Goal: Information Seeking & Learning: Check status

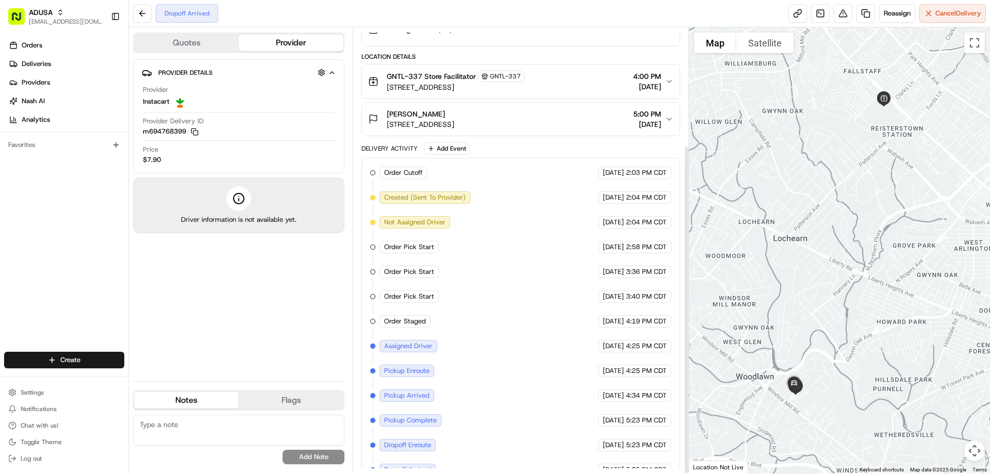
scroll to position [159, 0]
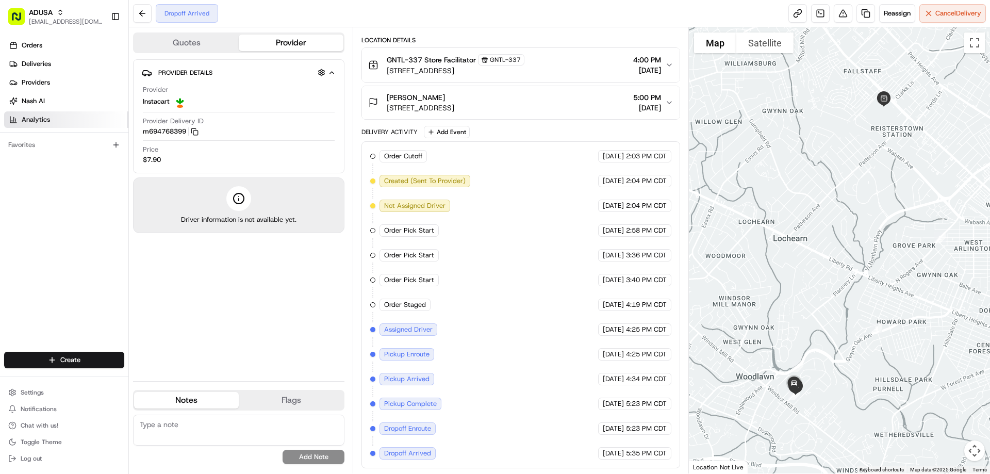
click at [45, 121] on span "Analytics" at bounding box center [36, 119] width 28 height 9
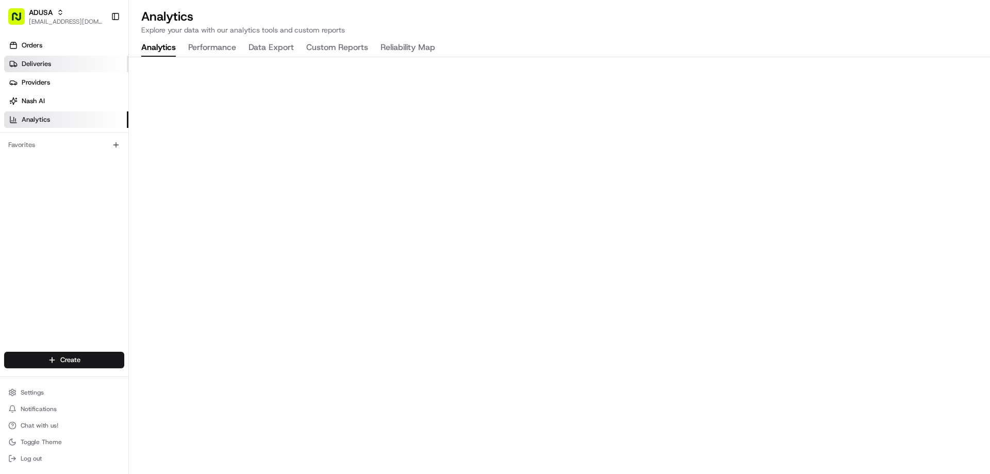
click at [45, 58] on link "Deliveries" at bounding box center [66, 64] width 124 height 17
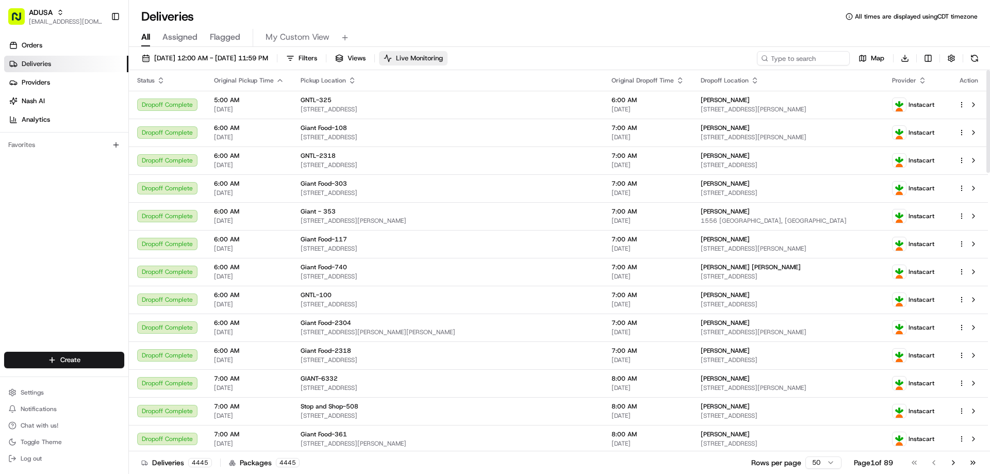
click at [448, 52] on button "Live Monitoring" at bounding box center [413, 58] width 69 height 14
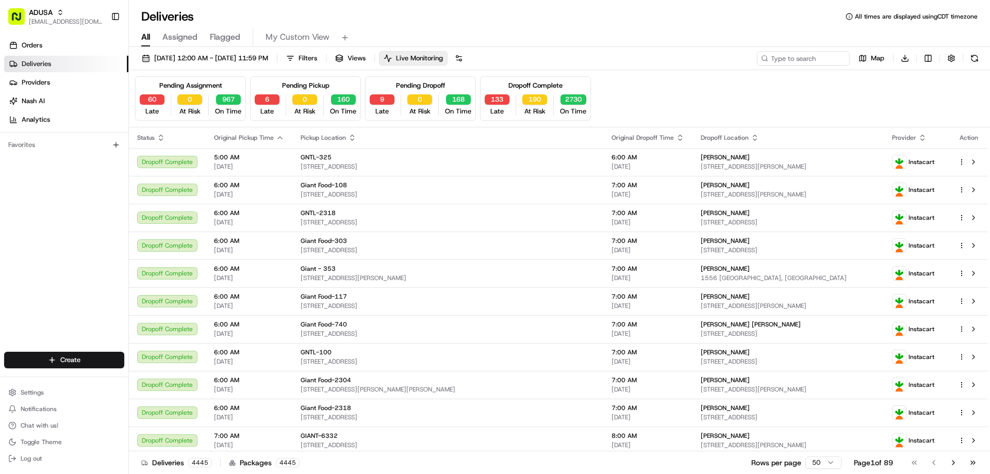
click at [425, 81] on div "Pending Dropoff" at bounding box center [420, 85] width 49 height 9
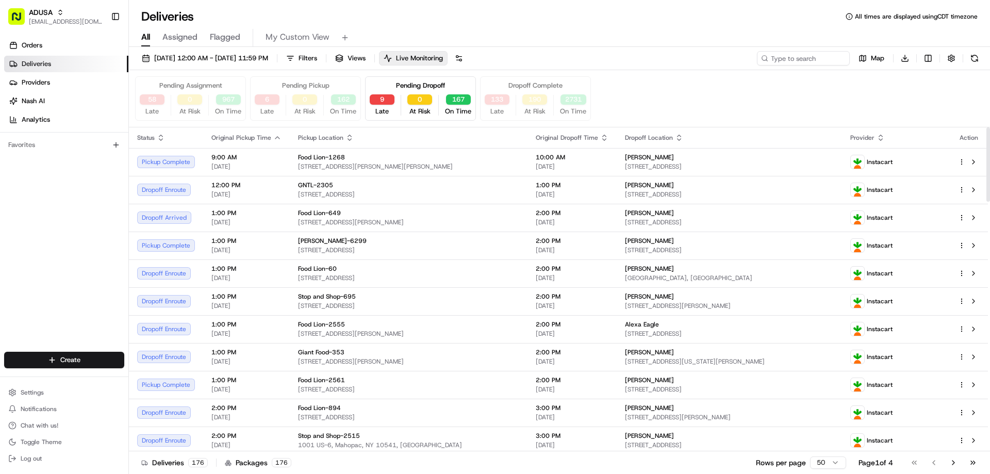
click at [653, 94] on div "Pending Assignment 58 Late 0 At Risk 967 On Time Pending Pickup 6 Late 0 At Ris…" at bounding box center [559, 98] width 849 height 44
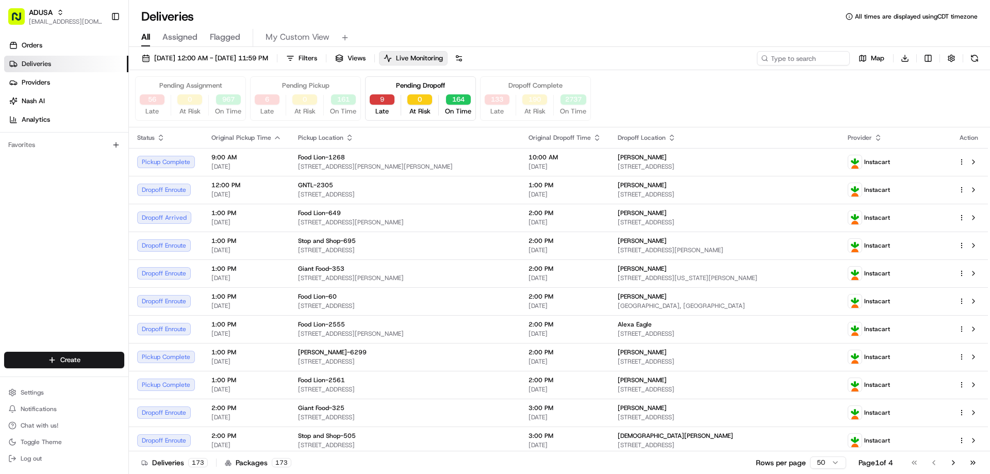
click at [377, 100] on button "9" at bounding box center [382, 99] width 25 height 10
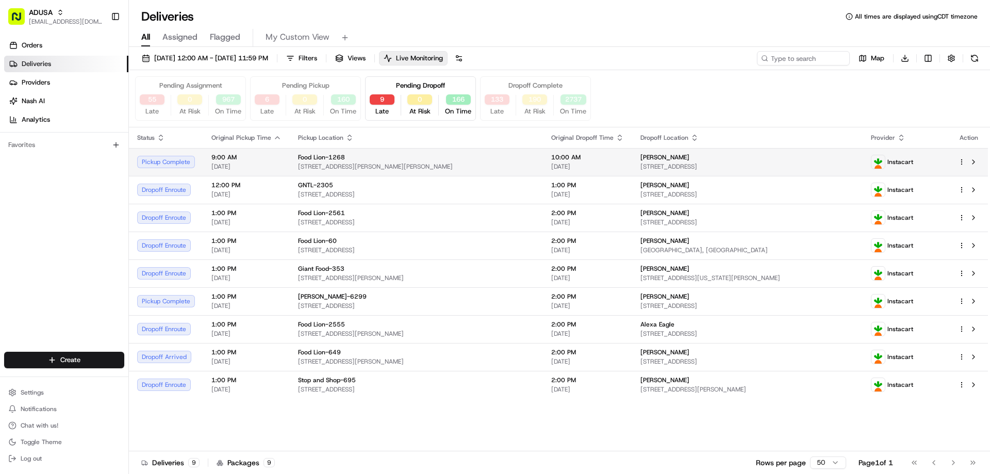
click at [179, 163] on div "Pickup Complete" at bounding box center [166, 162] width 58 height 12
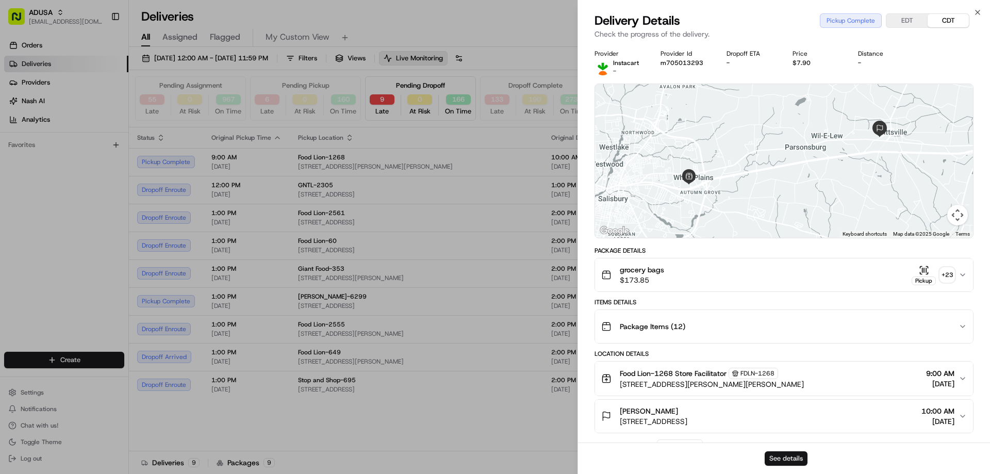
click at [780, 460] on button "See details" at bounding box center [786, 458] width 43 height 14
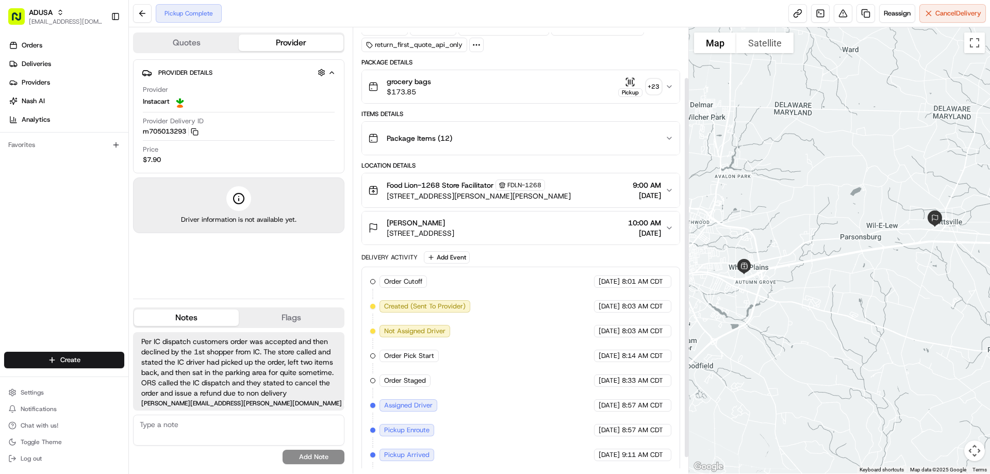
scroll to position [77, 0]
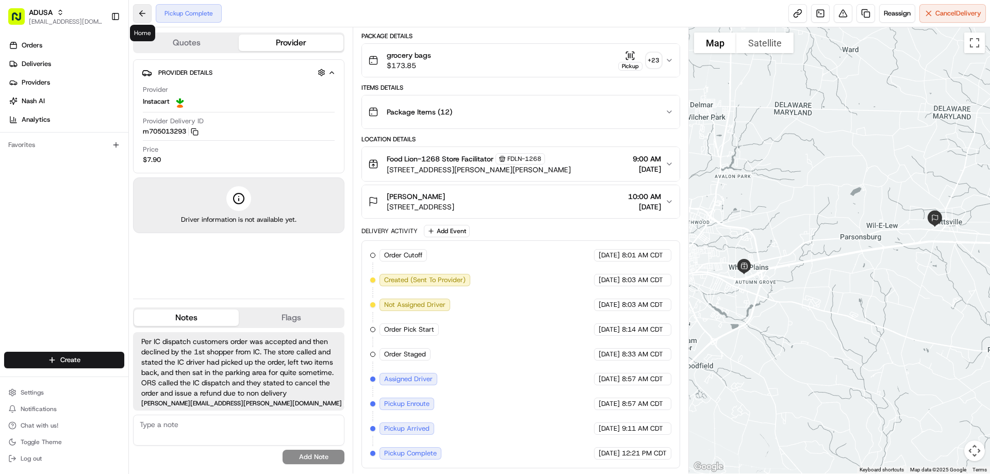
click at [141, 12] on button at bounding box center [142, 13] width 19 height 19
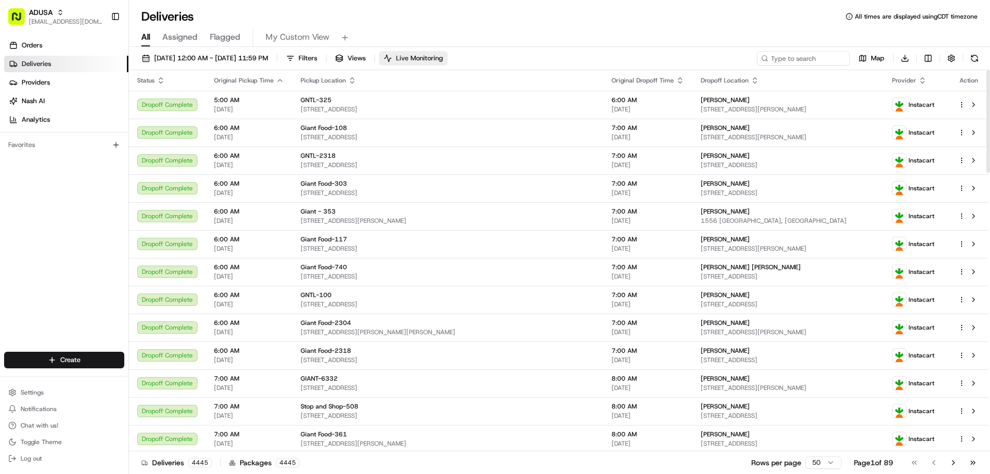
click at [443, 56] on span "Live Monitoring" at bounding box center [419, 58] width 47 height 9
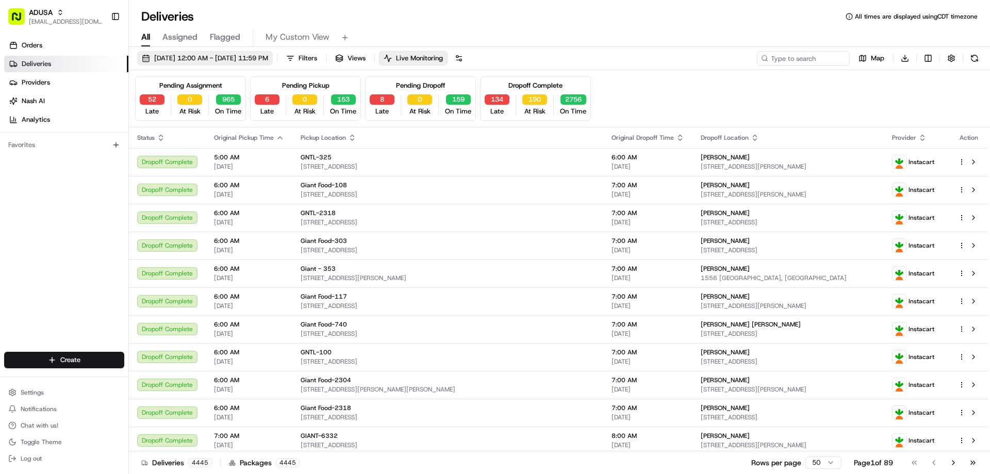
click at [268, 55] on span "08/19/2025 12:00 AM - 08/19/2025 11:59 PM" at bounding box center [211, 58] width 114 height 9
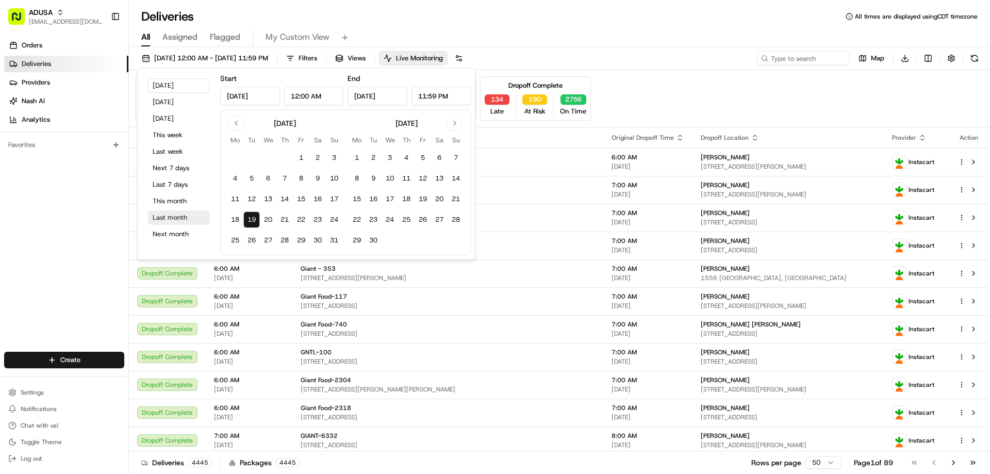
click at [169, 215] on button "Last month" at bounding box center [179, 217] width 62 height 14
type input "Jul 1, 2025"
type input "Jul 31, 2025"
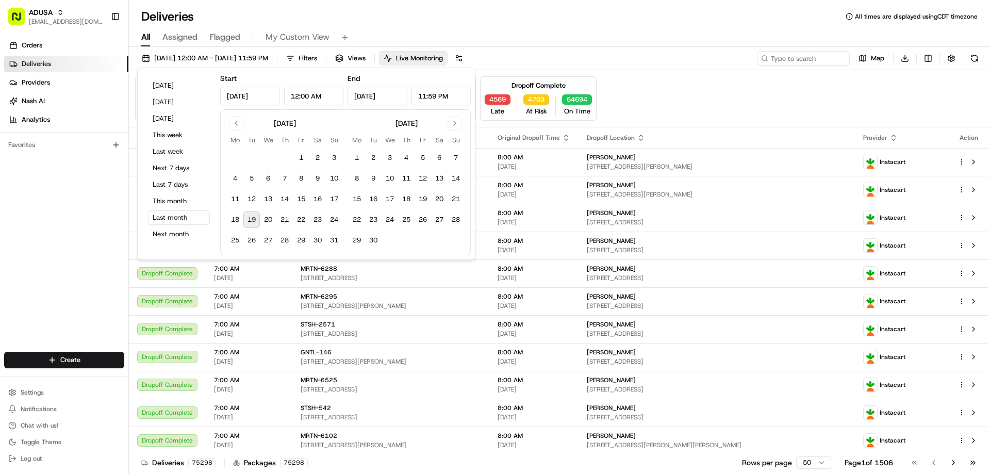
click at [580, 26] on div "All Assigned Flagged My Custom View" at bounding box center [559, 36] width 861 height 22
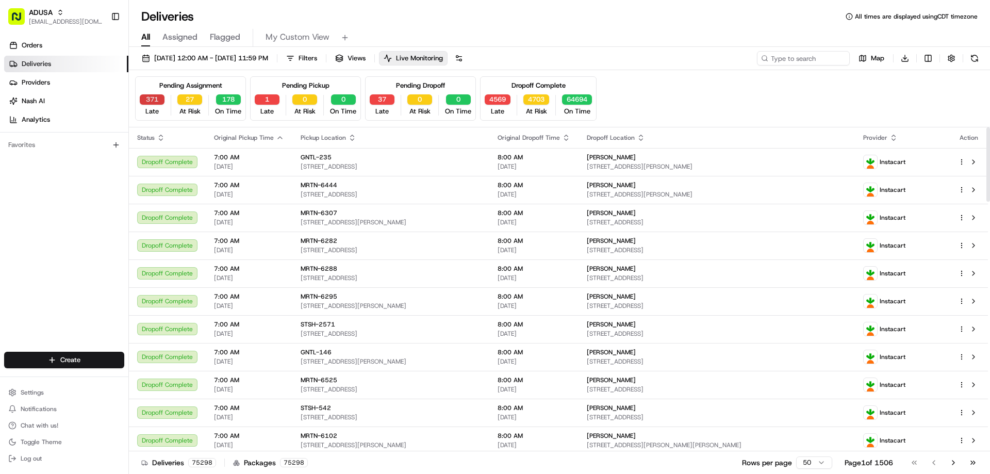
click at [147, 99] on button "371" at bounding box center [152, 99] width 25 height 10
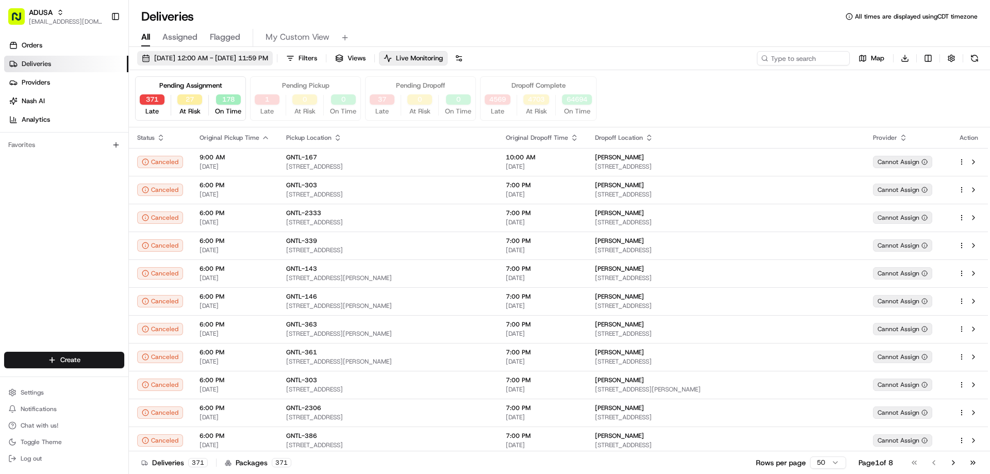
click at [268, 57] on span "07/01/2025 12:00 AM - 07/31/2025 11:59 PM" at bounding box center [211, 58] width 114 height 9
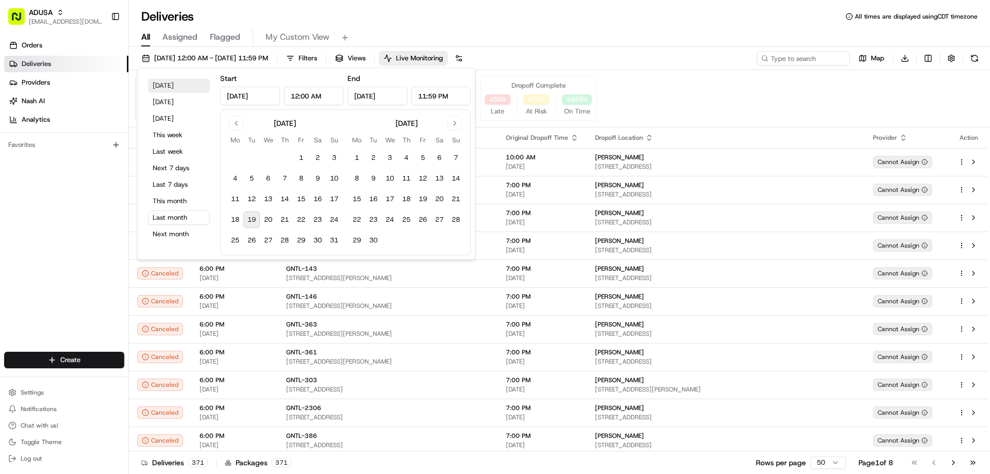
click at [167, 87] on button "[DATE]" at bounding box center [179, 85] width 62 height 14
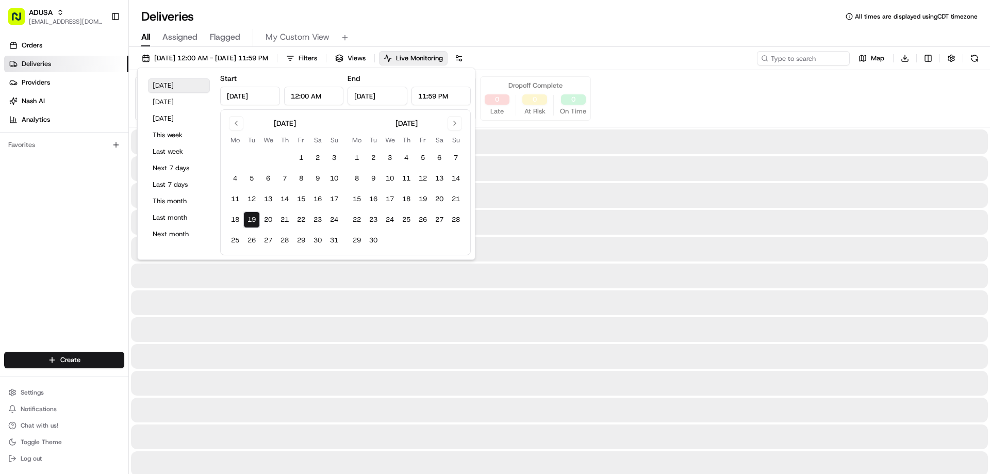
type input "[DATE]"
click at [615, 46] on div "All Assigned Flagged My Custom View" at bounding box center [559, 38] width 861 height 18
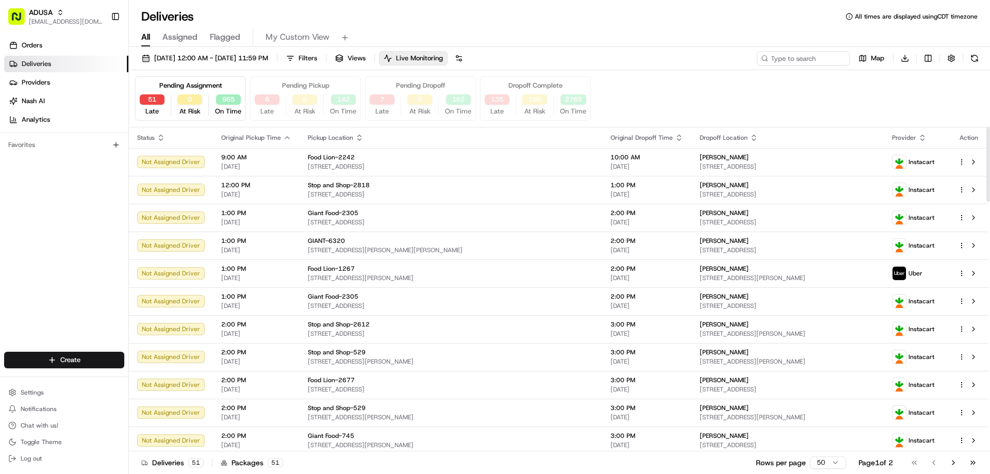
click at [527, 84] on div "Dropoff Complete" at bounding box center [535, 85] width 54 height 9
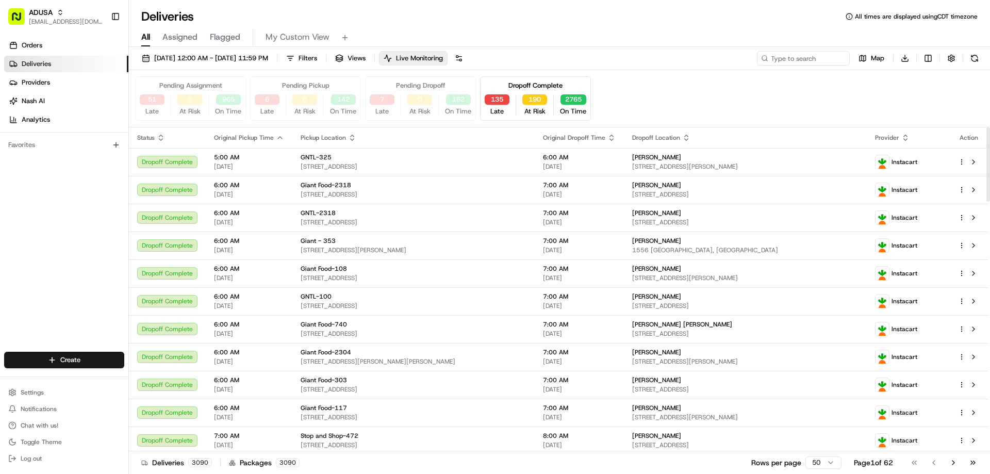
click at [203, 80] on div "Pending Assignment 51 Late 0 At Risk 965 On Time" at bounding box center [190, 98] width 111 height 44
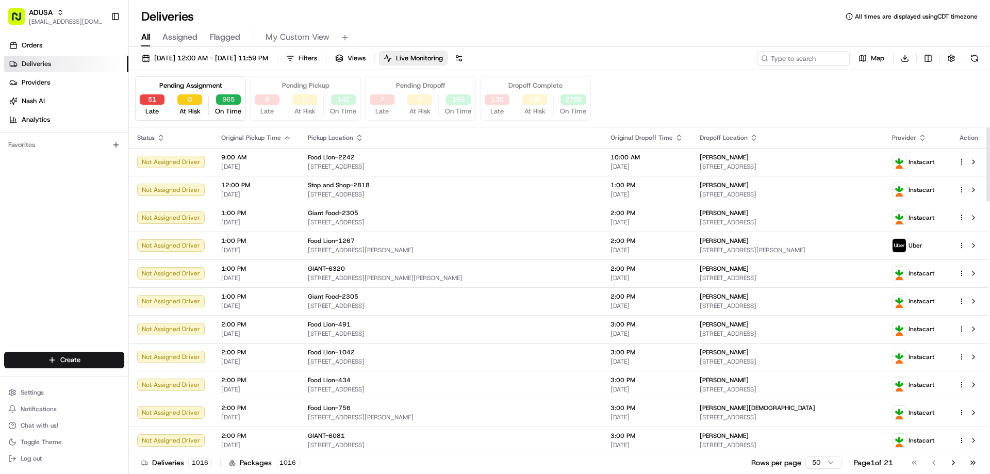
click at [225, 97] on button "965" at bounding box center [228, 99] width 25 height 10
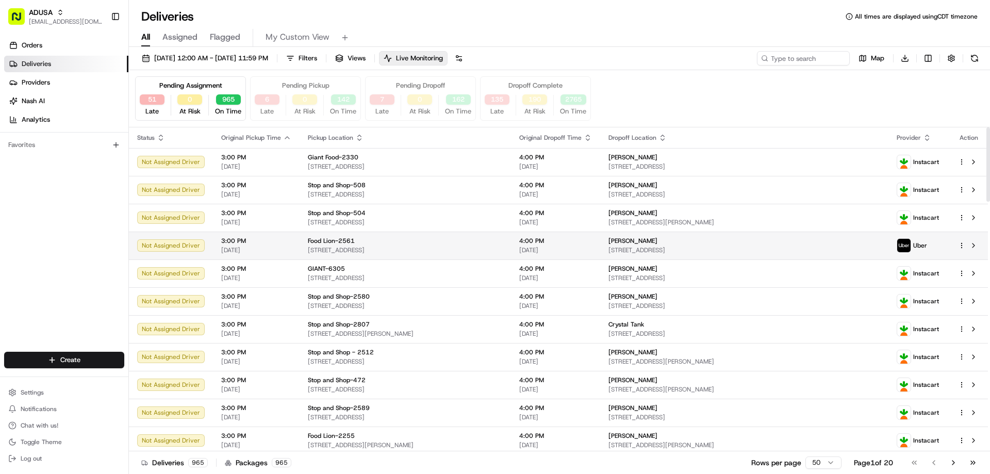
click at [177, 250] on div "Not Assigned Driver" at bounding box center [171, 245] width 68 height 12
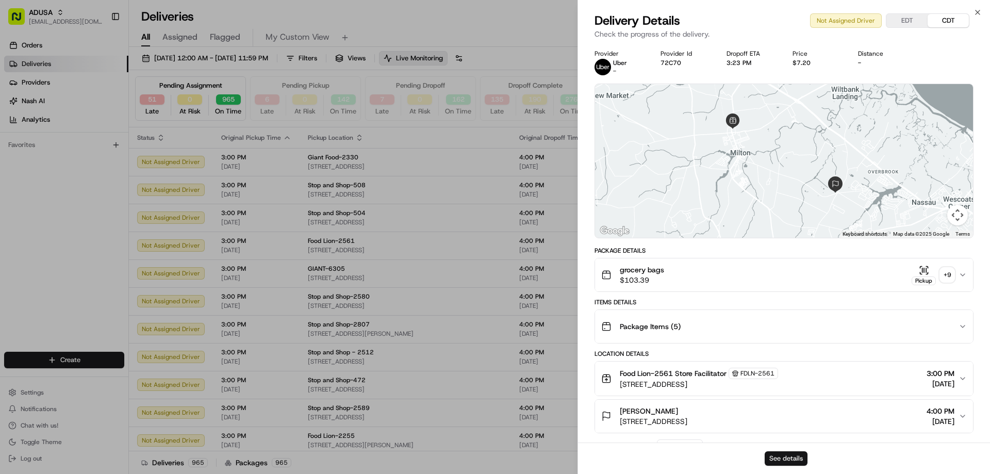
click at [771, 457] on button "See details" at bounding box center [786, 458] width 43 height 14
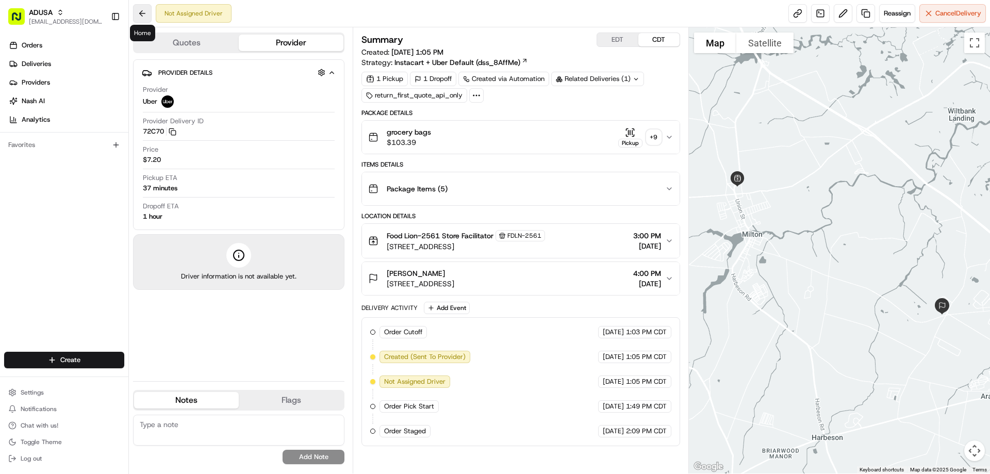
click at [144, 12] on button at bounding box center [142, 13] width 19 height 19
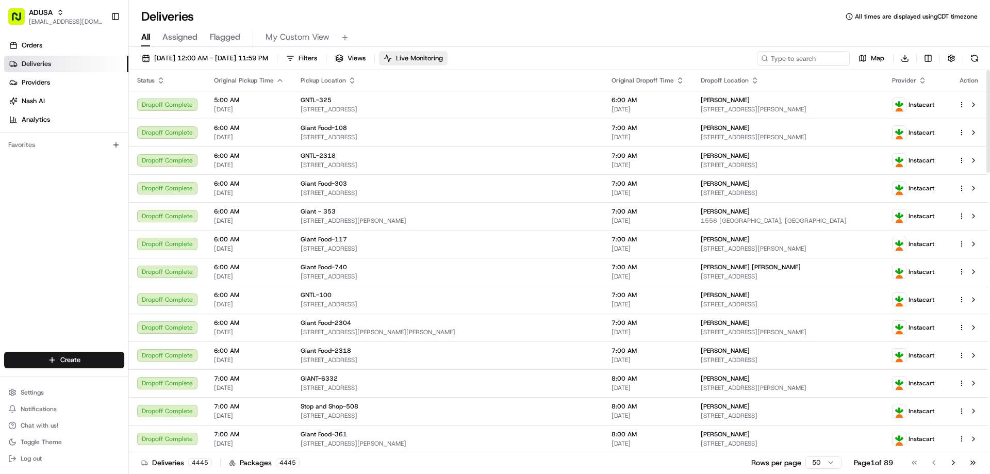
click at [438, 58] on span "Live Monitoring" at bounding box center [419, 58] width 47 height 9
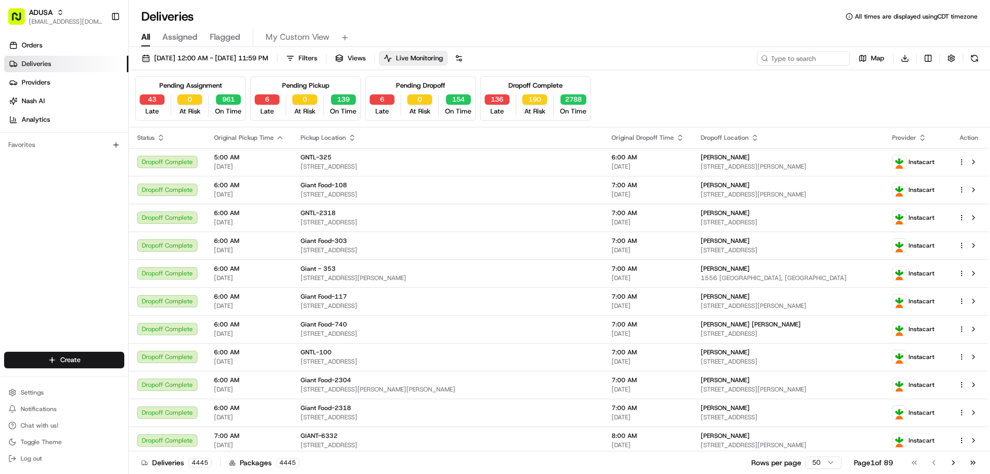
click at [409, 86] on div "Pending Dropoff" at bounding box center [420, 85] width 49 height 9
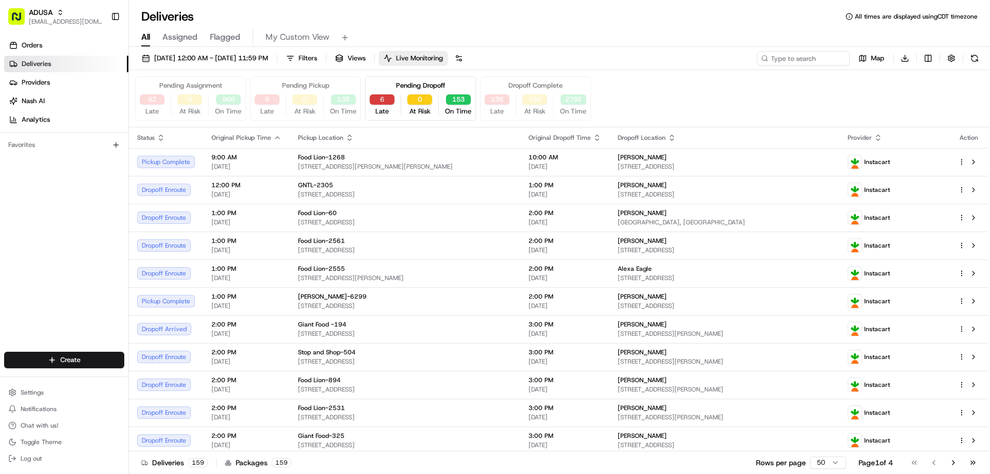
click at [382, 101] on button "6" at bounding box center [382, 99] width 25 height 10
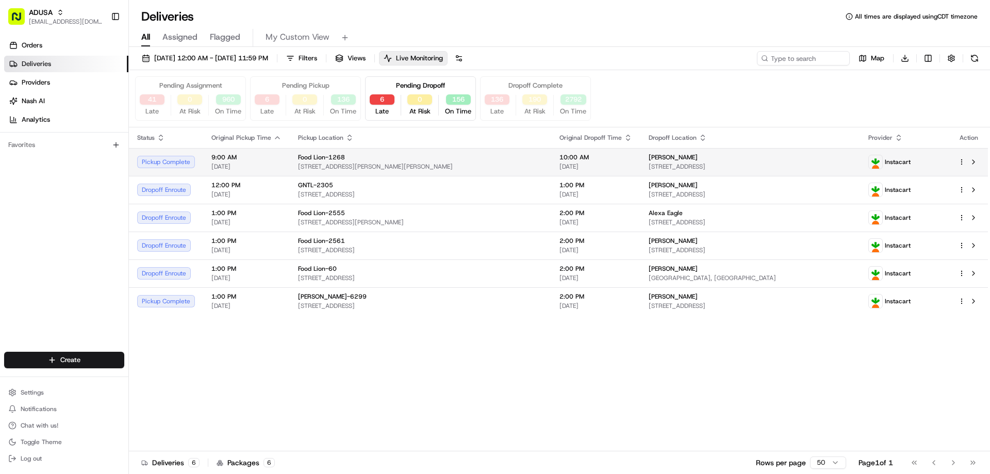
click at [185, 161] on div "Pickup Complete" at bounding box center [166, 162] width 58 height 12
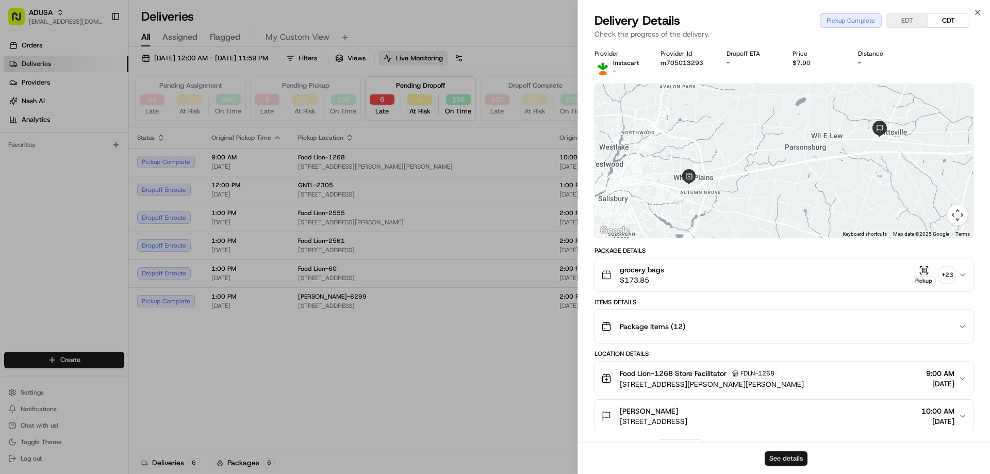
click at [792, 459] on button "See details" at bounding box center [786, 458] width 43 height 14
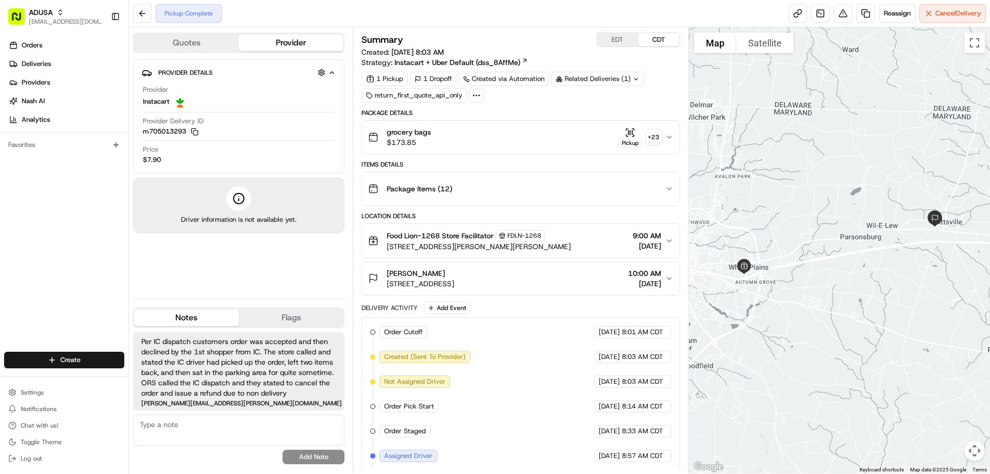
scroll to position [77, 0]
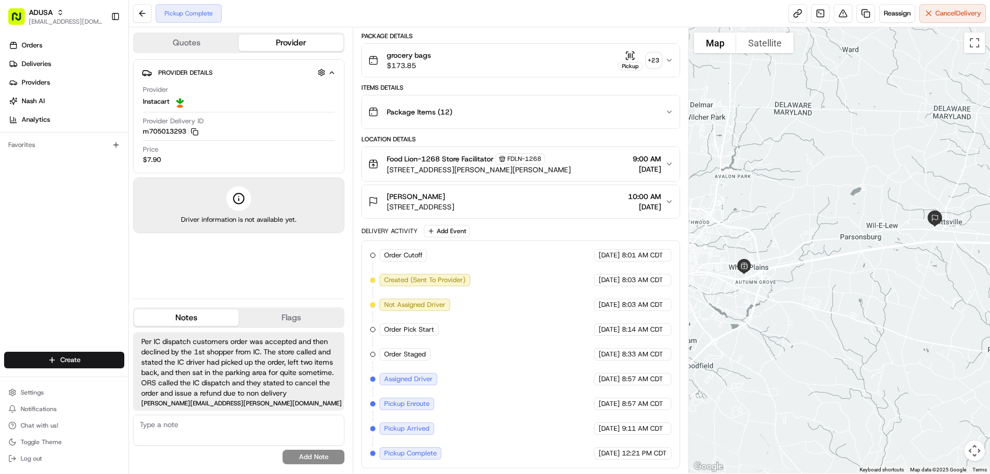
click at [246, 267] on div "Provider Details Hidden ( 4 ) Provider Instacart Provider Delivery ID m70501329…" at bounding box center [238, 174] width 211 height 231
click at [139, 15] on button at bounding box center [142, 13] width 19 height 19
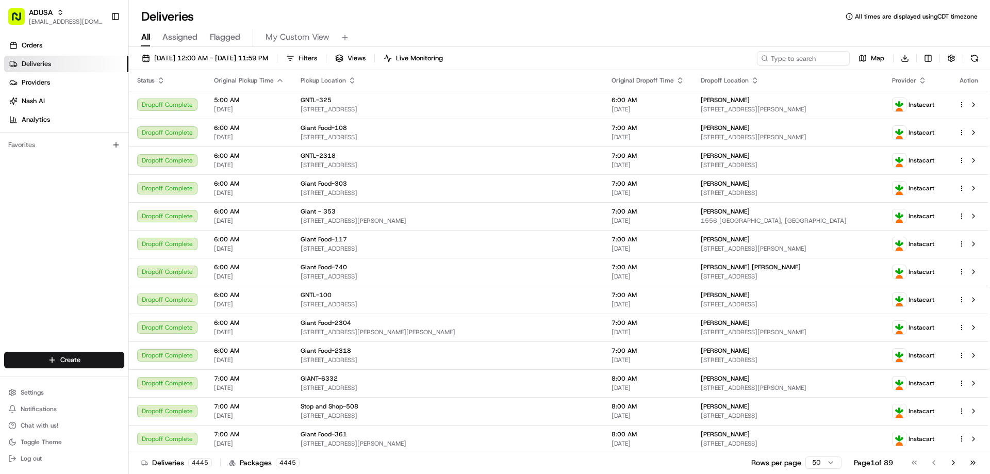
click at [704, 12] on div "Deliveries All times are displayed using CDT timezone" at bounding box center [559, 16] width 861 height 17
click at [252, 55] on span "[DATE] 12:00 AM - [DATE] 11:59 PM" at bounding box center [211, 58] width 114 height 9
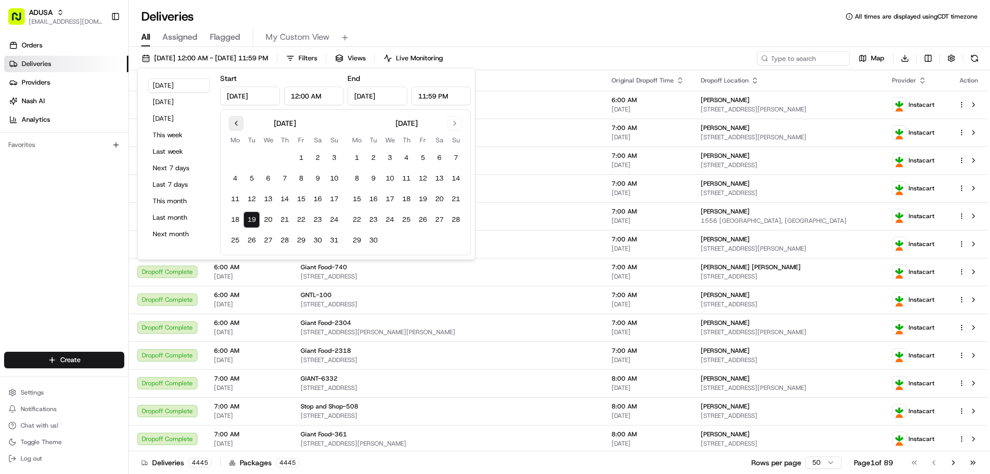
click at [232, 122] on button "Go to previous month" at bounding box center [236, 123] width 14 height 14
click at [249, 174] on button "3" at bounding box center [251, 178] width 17 height 17
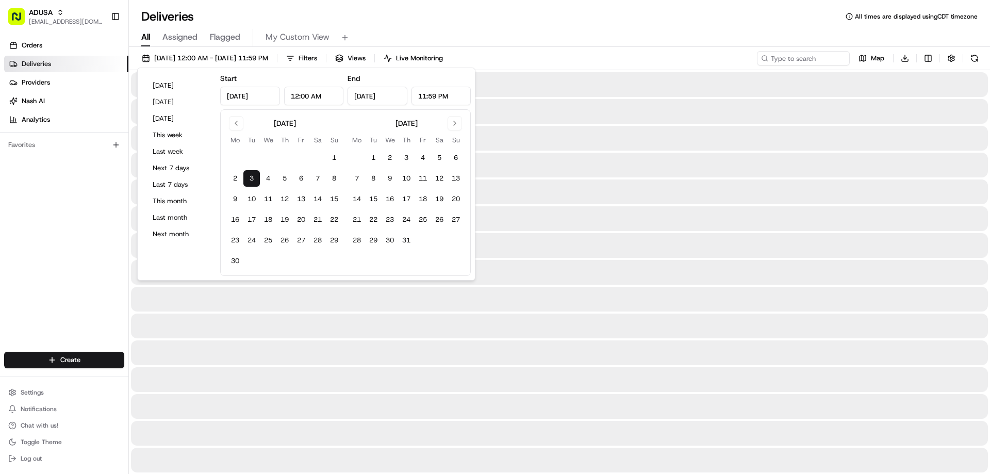
type input "[DATE]"
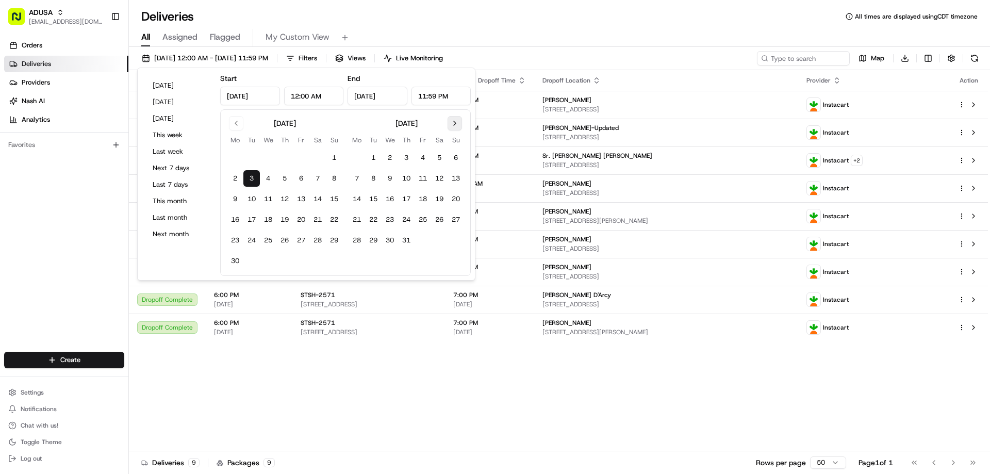
click at [455, 124] on button "Go to next month" at bounding box center [455, 123] width 14 height 14
click at [374, 218] on button "19" at bounding box center [373, 219] width 17 height 17
type input "[DATE]"
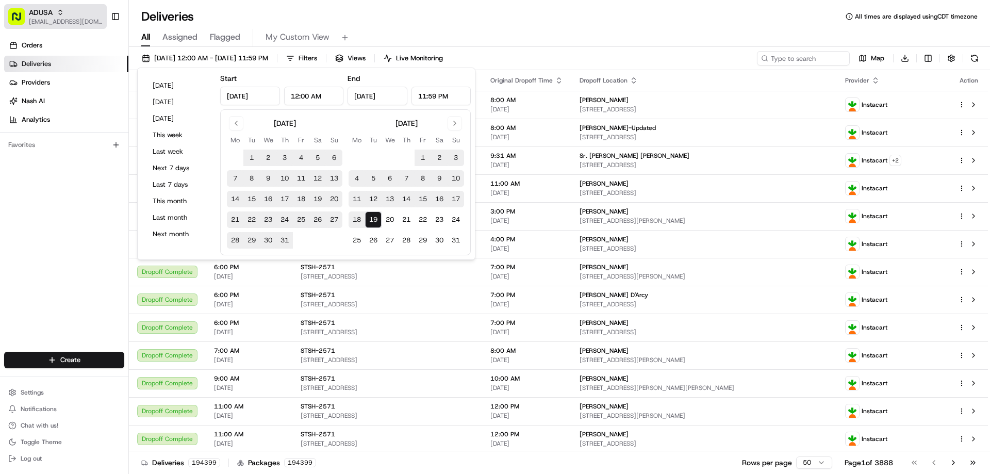
click at [59, 18] on span "[EMAIL_ADDRESS][DOMAIN_NAME]" at bounding box center [66, 22] width 74 height 8
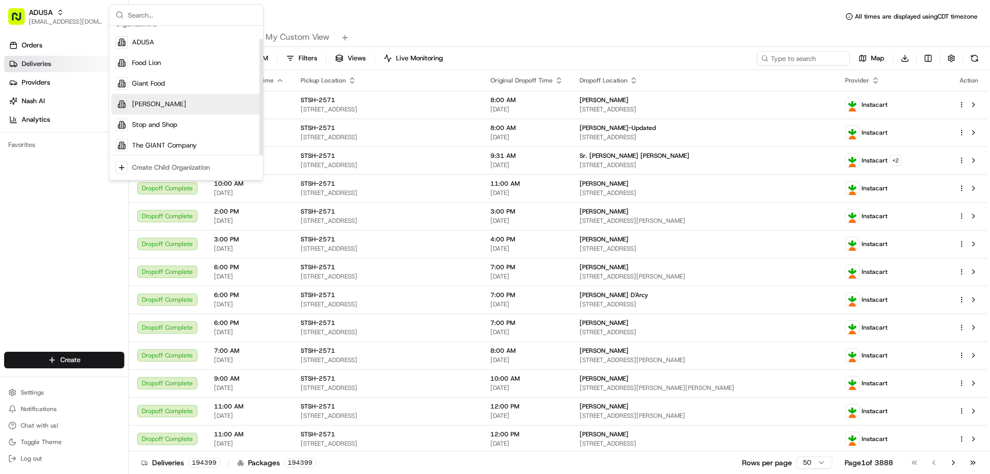
scroll to position [14, 0]
click at [345, 6] on div "Deliveries All times are displayed using CDT timezone All Assigned Flagged My C…" at bounding box center [559, 237] width 861 height 474
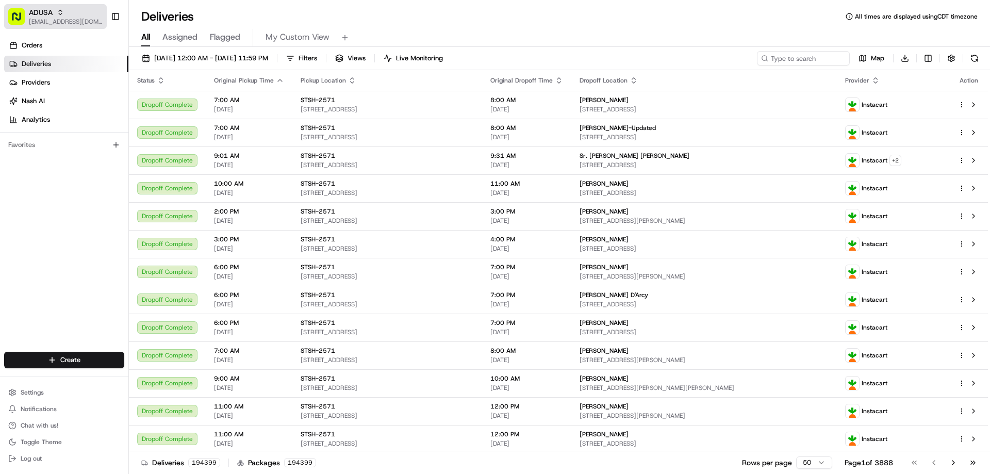
click at [53, 11] on div "ADUSA" at bounding box center [66, 12] width 74 height 10
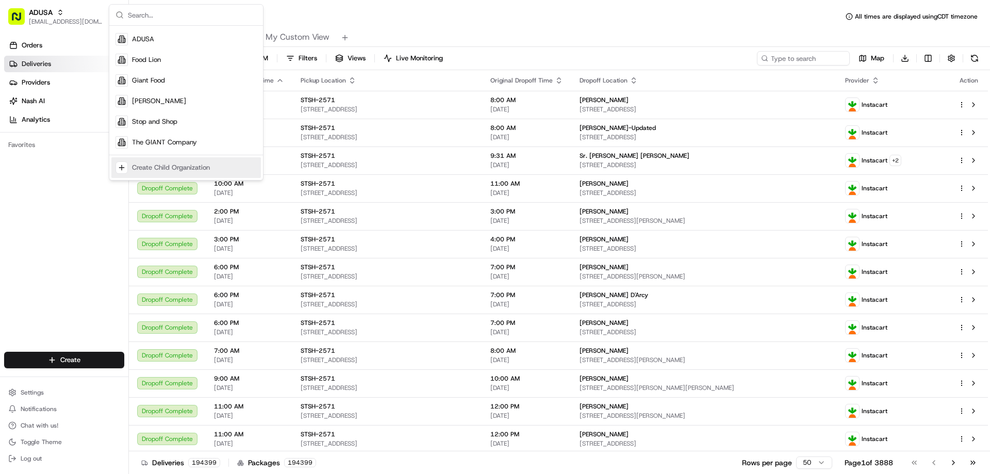
click at [425, 10] on div "Deliveries All times are displayed using CDT timezone" at bounding box center [559, 16] width 861 height 17
